Goal: Information Seeking & Learning: Learn about a topic

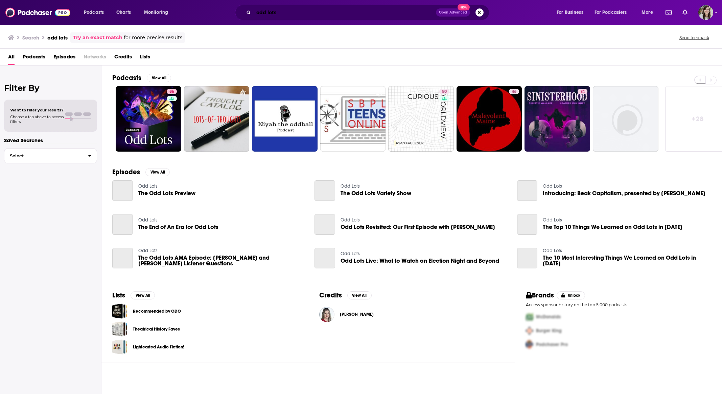
click at [288, 13] on input "odd lots" at bounding box center [345, 12] width 182 height 11
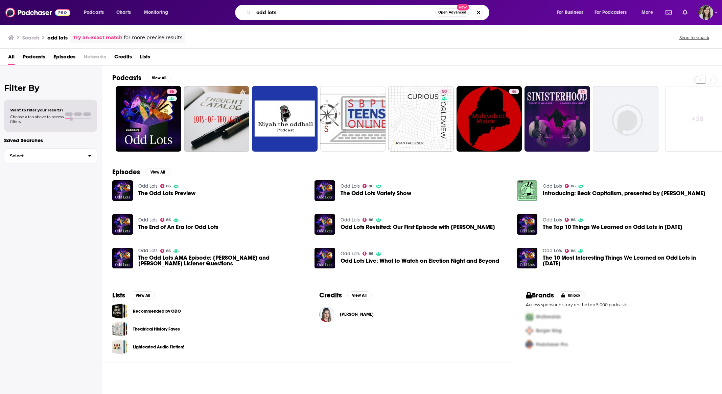
click at [288, 13] on input "odd lots" at bounding box center [345, 12] width 182 height 11
type input "GIVE ME AWAY"
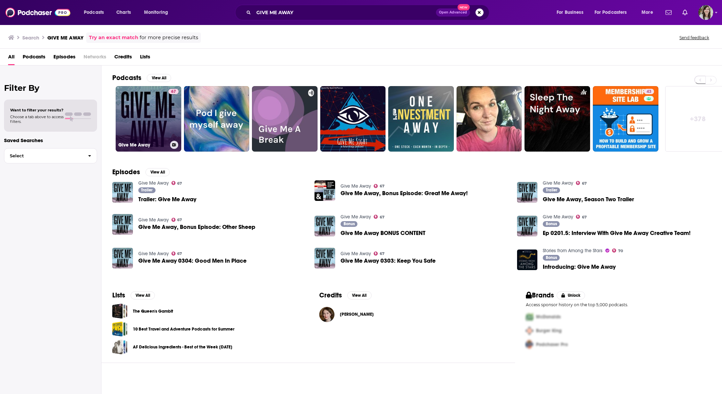
click at [138, 111] on link "67 Give Me Away" at bounding box center [149, 119] width 66 height 66
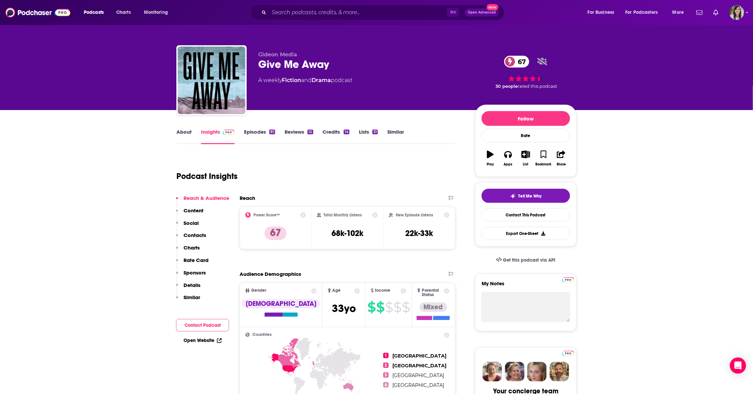
click at [339, 176] on div "Podcast Insights" at bounding box center [312, 172] width 273 height 34
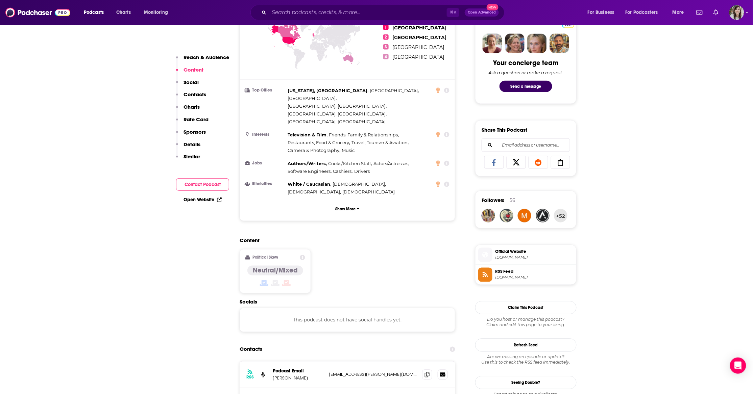
scroll to position [420, 0]
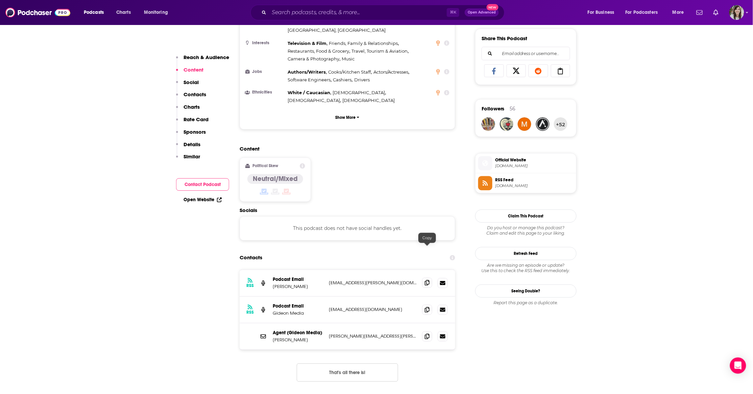
drag, startPoint x: 430, startPoint y: 253, endPoint x: 427, endPoint y: 251, distance: 3.5
click at [429, 278] on span at bounding box center [427, 283] width 10 height 10
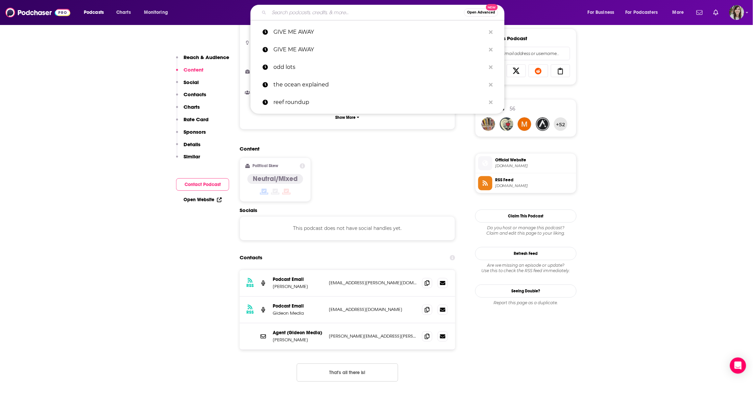
click at [350, 12] on input "Search podcasts, credits, & more..." at bounding box center [366, 12] width 195 height 11
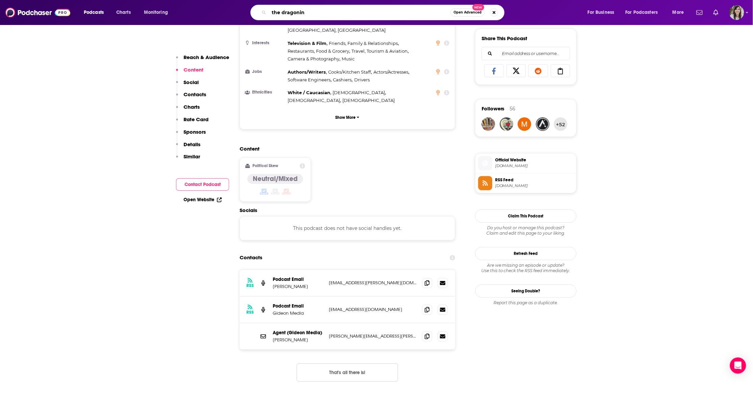
type input "the dragoning"
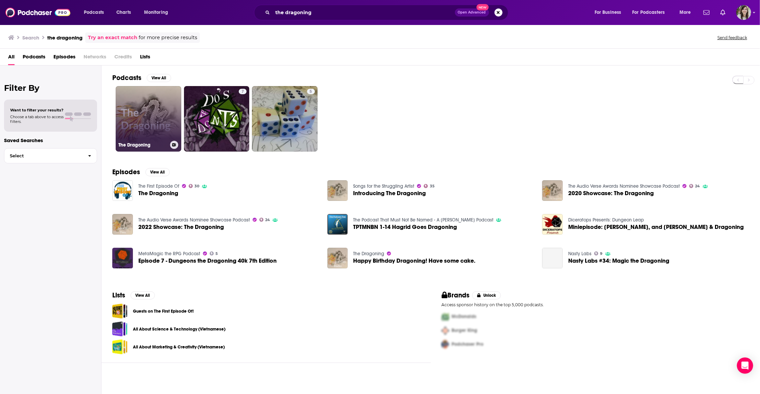
click at [152, 110] on link "The Dragoning" at bounding box center [149, 119] width 66 height 66
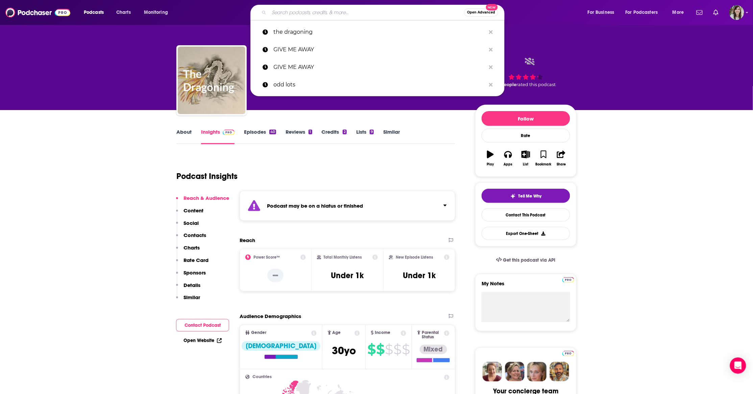
click at [326, 13] on input "Search podcasts, credits, & more..." at bounding box center [366, 12] width 195 height 11
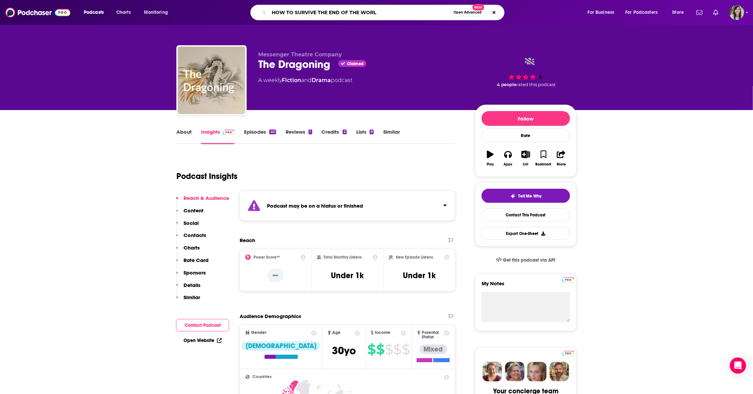
type input "HOW TO SURVIVE THE END OF THE WORLD"
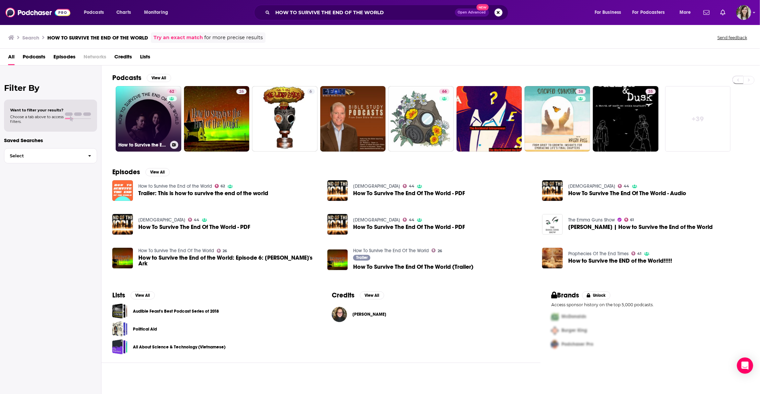
click at [149, 117] on link "62 How to Survive the End of the World" at bounding box center [149, 119] width 66 height 66
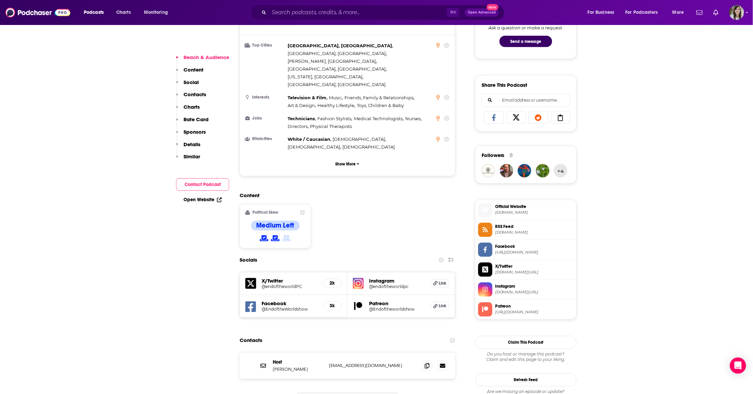
scroll to position [550, 0]
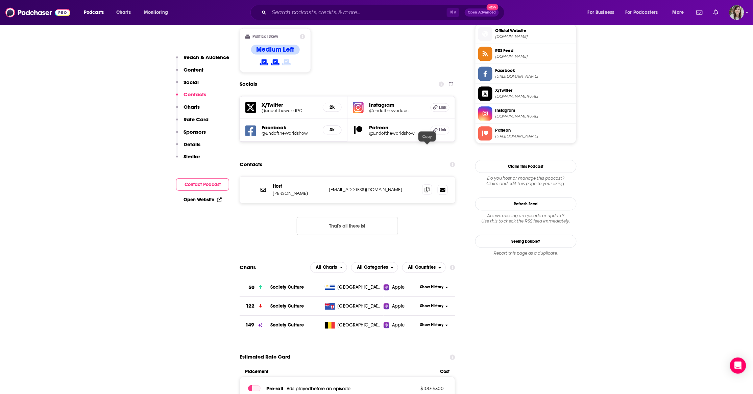
click at [426, 187] on icon at bounding box center [427, 189] width 5 height 5
